Goal: Task Accomplishment & Management: Manage account settings

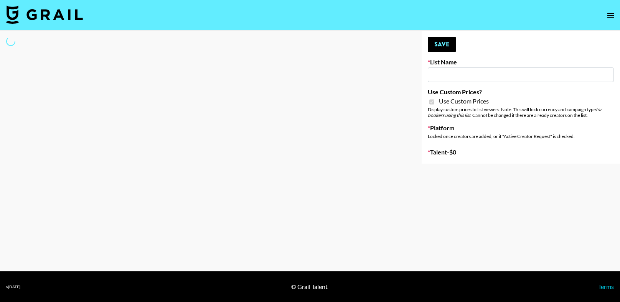
type input "Primal Harvest NEW ([DATE])"
checkbox input "true"
select select "Brand"
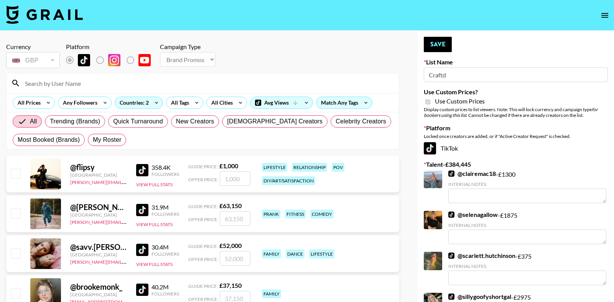
select select "Brand"
click at [96, 81] on input at bounding box center [207, 83] width 374 height 12
type input "denin"
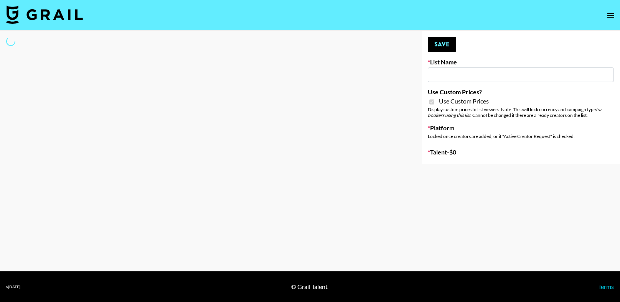
type input "Primal Harvest NEW ([DATE])"
checkbox input "true"
select select "Brand"
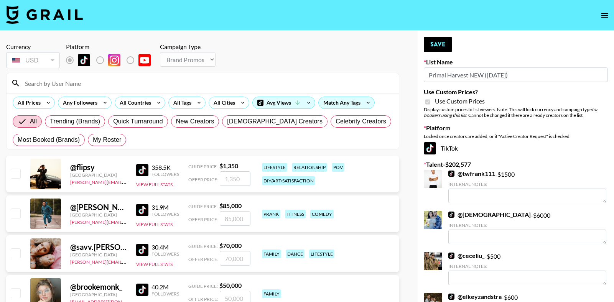
click at [119, 81] on input at bounding box center [207, 83] width 374 height 12
type input "livm"
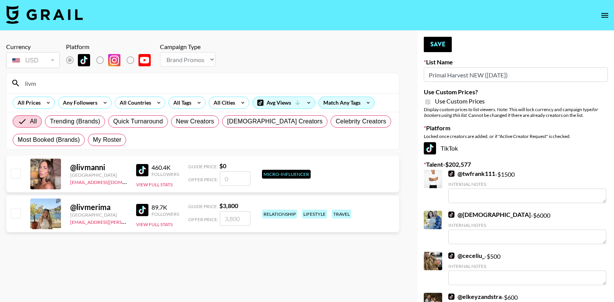
click at [19, 212] on input "checkbox" at bounding box center [15, 213] width 9 height 9
checkbox input "true"
drag, startPoint x: 246, startPoint y: 221, endPoint x: 221, endPoint y: 220, distance: 25.3
click at [221, 220] on input "3800" at bounding box center [235, 218] width 31 height 15
type input "2000"
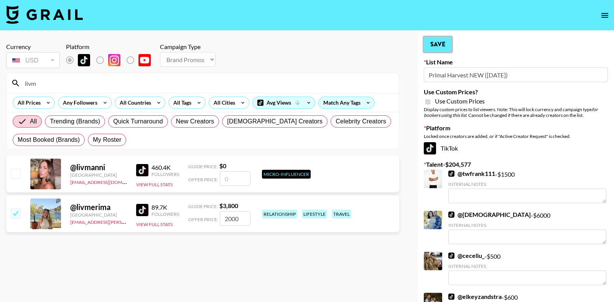
click at [440, 40] on button "Save" at bounding box center [438, 44] width 28 height 15
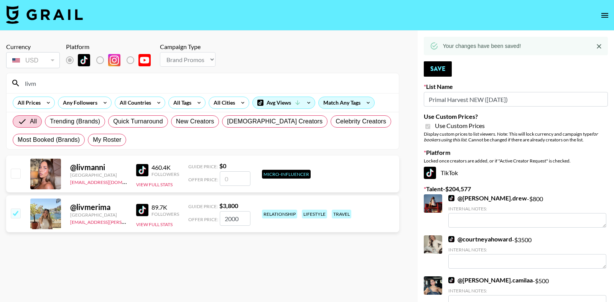
drag, startPoint x: 48, startPoint y: 85, endPoint x: 2, endPoint y: 85, distance: 46.4
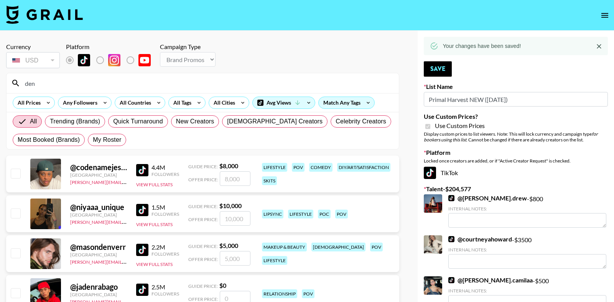
type input "denini"
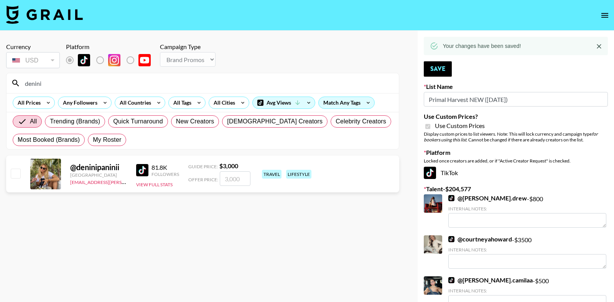
click at [17, 176] on input "checkbox" at bounding box center [15, 173] width 9 height 9
checkbox input "true"
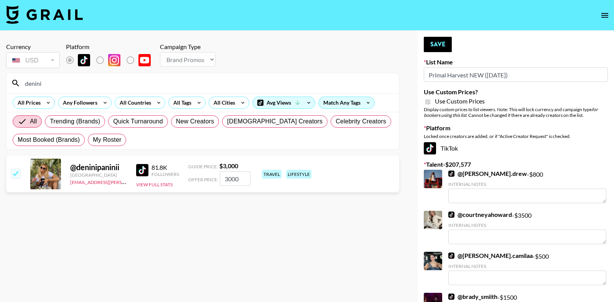
drag, startPoint x: 243, startPoint y: 180, endPoint x: 184, endPoint y: 182, distance: 59.2
click at [184, 182] on div "@ deninipaninii Turkey mady.cuellar@grail-talent.com 81.8K Followers View Full …" at bounding box center [202, 174] width 393 height 37
drag, startPoint x: 239, startPoint y: 179, endPoint x: 216, endPoint y: 180, distance: 23.4
click at [216, 180] on div "Offer Price: 3000" at bounding box center [219, 179] width 62 height 15
type input "1500"
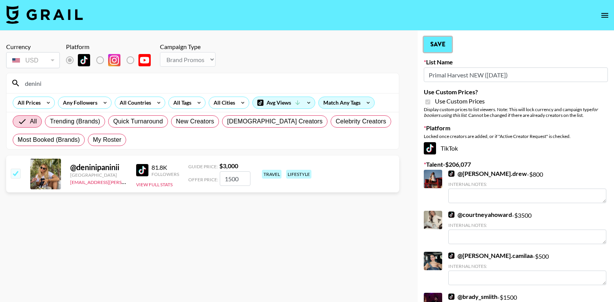
click at [438, 45] on button "Save" at bounding box center [438, 44] width 28 height 15
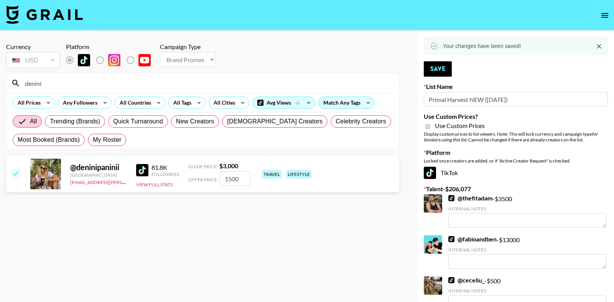
drag, startPoint x: 61, startPoint y: 83, endPoint x: 24, endPoint y: 80, distance: 37.8
click at [24, 80] on input "denini" at bounding box center [207, 83] width 374 height 12
click at [27, 21] on img at bounding box center [44, 14] width 77 height 18
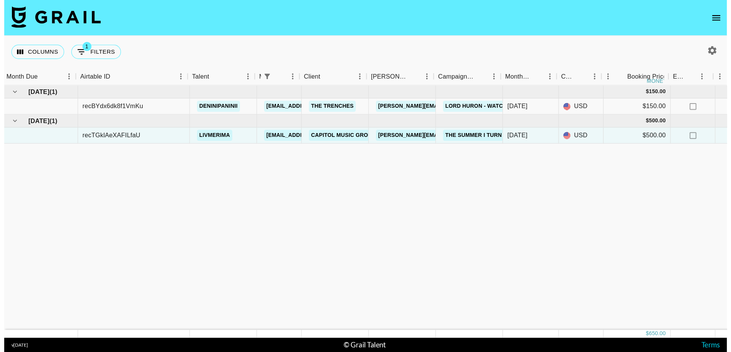
scroll to position [0, 2]
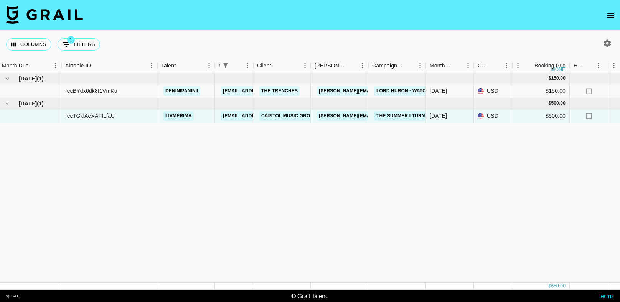
click at [50, 15] on img at bounding box center [44, 14] width 77 height 18
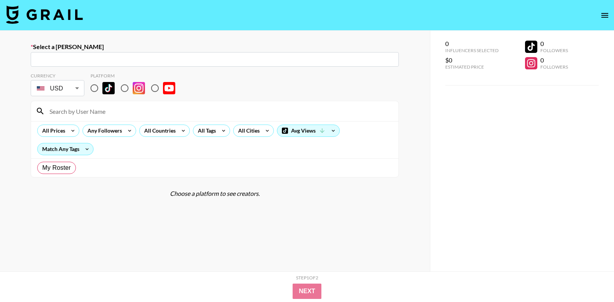
radio input "true"
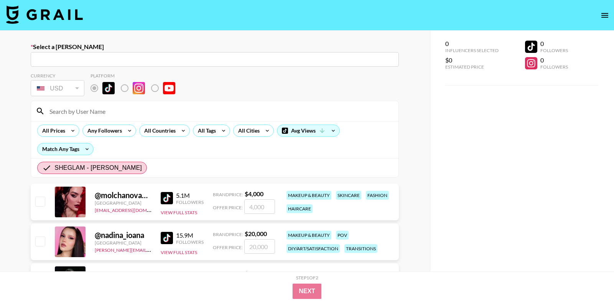
drag, startPoint x: 100, startPoint y: 54, endPoint x: 102, endPoint y: 58, distance: 4.0
click at [100, 54] on div "​" at bounding box center [215, 59] width 368 height 15
click at [102, 58] on input "text" at bounding box center [214, 59] width 359 height 9
click at [96, 61] on input "text" at bounding box center [214, 59] width 359 height 9
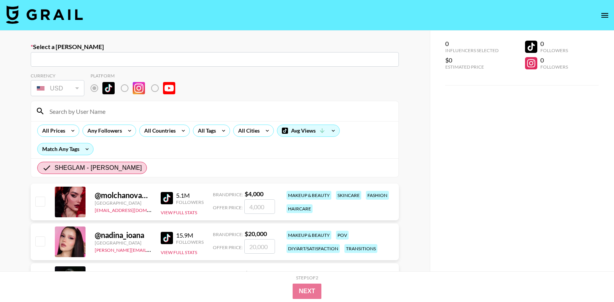
click at [94, 59] on input "text" at bounding box center [214, 59] width 359 height 9
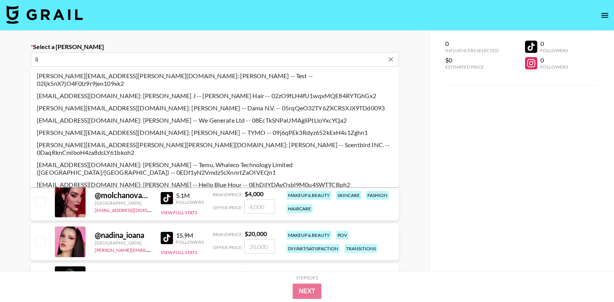
click at [94, 59] on input "li" at bounding box center [209, 59] width 349 height 9
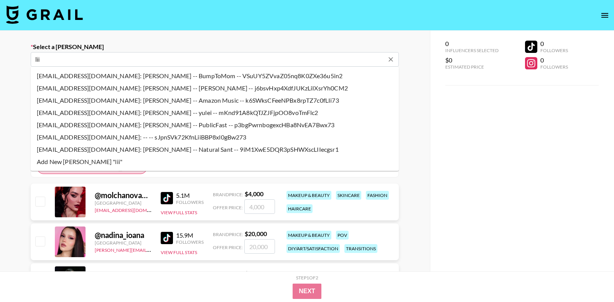
click at [82, 62] on input "lii" at bounding box center [209, 59] width 349 height 9
type input "lii"
click at [45, 23] on img at bounding box center [44, 14] width 77 height 18
